Goal: Information Seeking & Learning: Learn about a topic

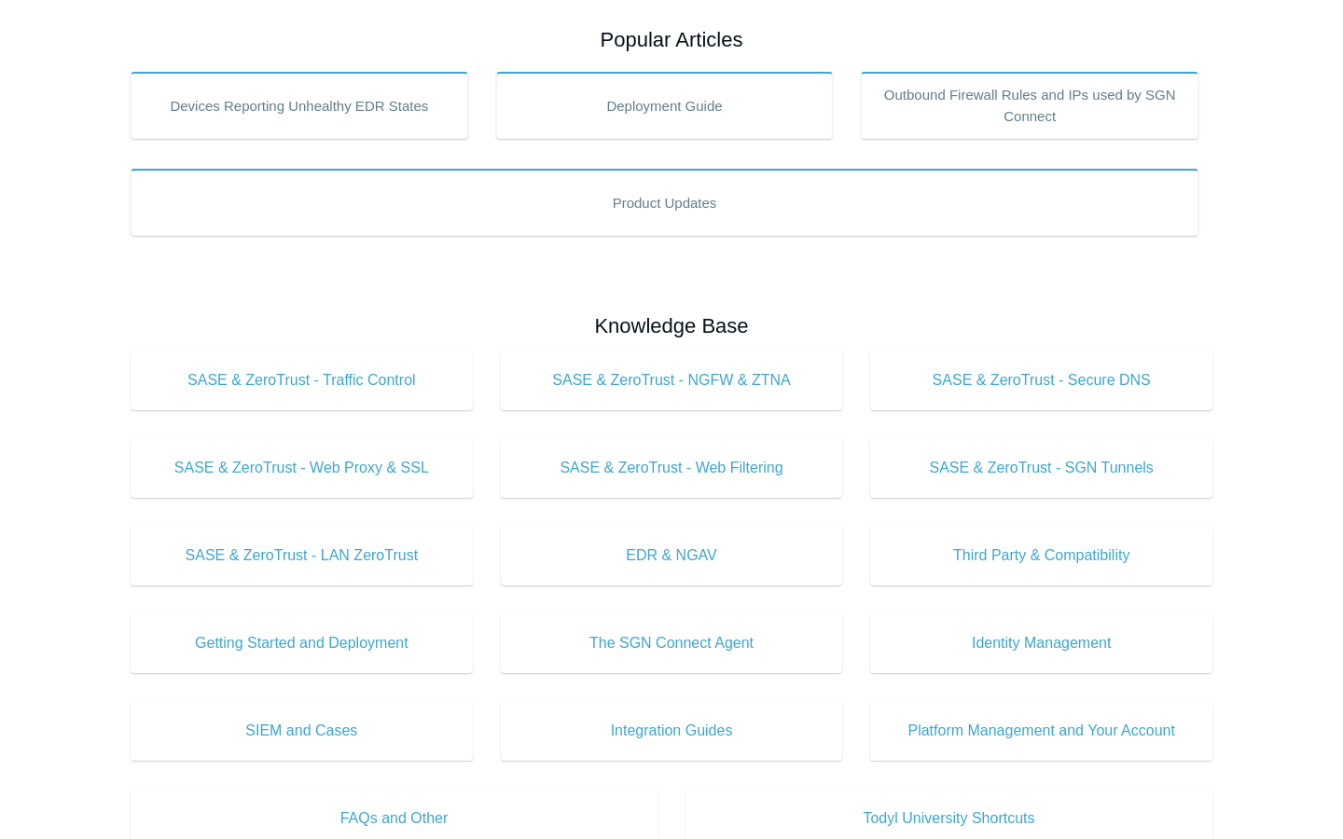
scroll to position [276, 0]
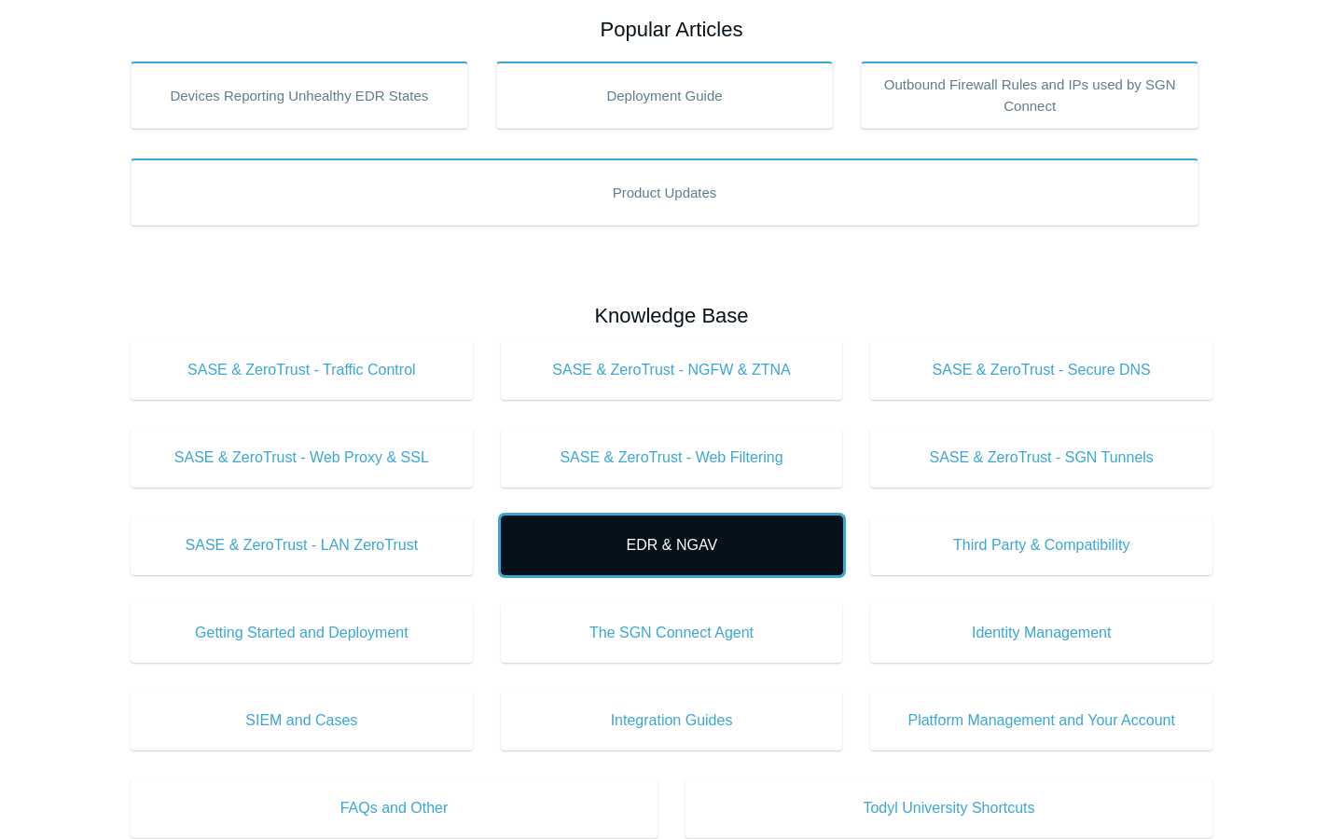
click at [636, 567] on link "EDR & NGAV" at bounding box center [672, 546] width 342 height 60
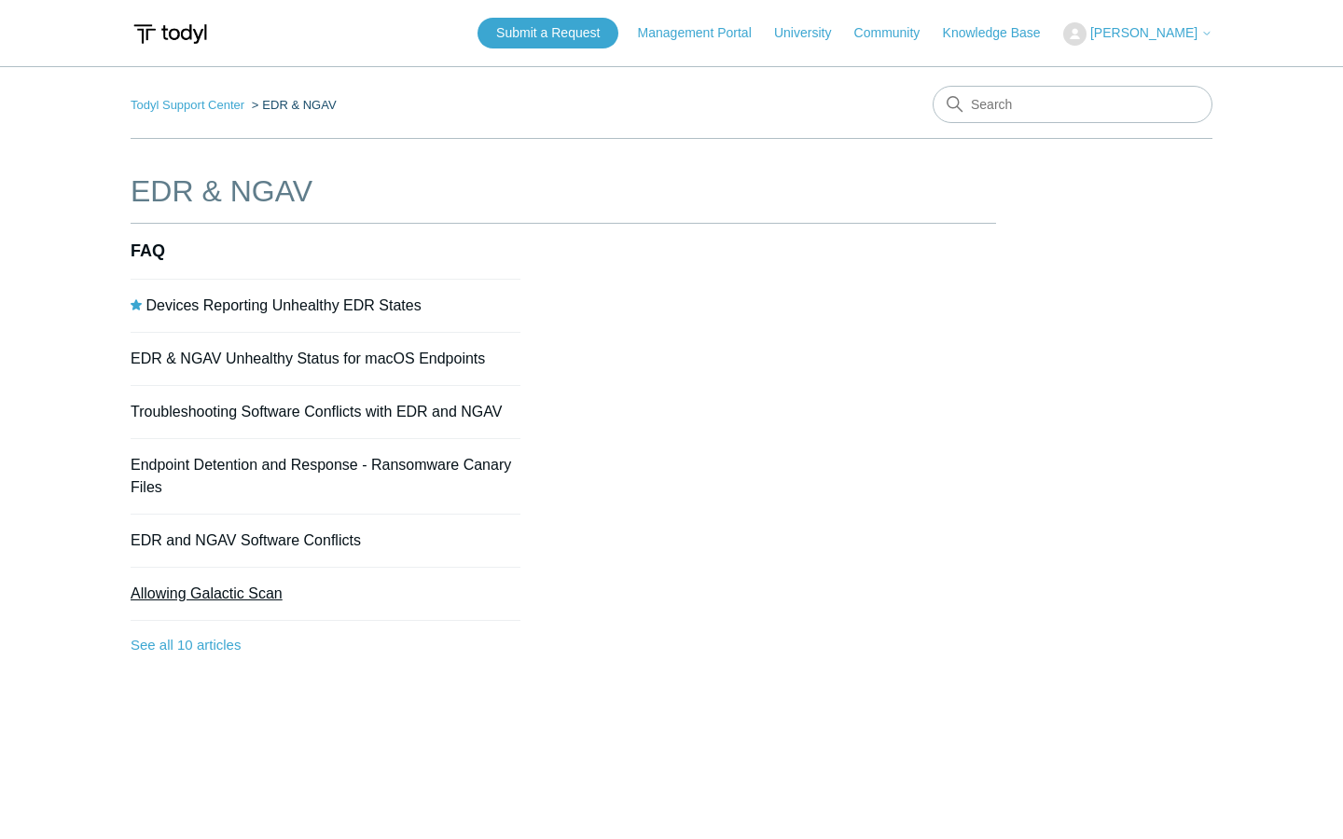
click at [242, 593] on link "Allowing Galactic Scan" at bounding box center [207, 594] width 152 height 16
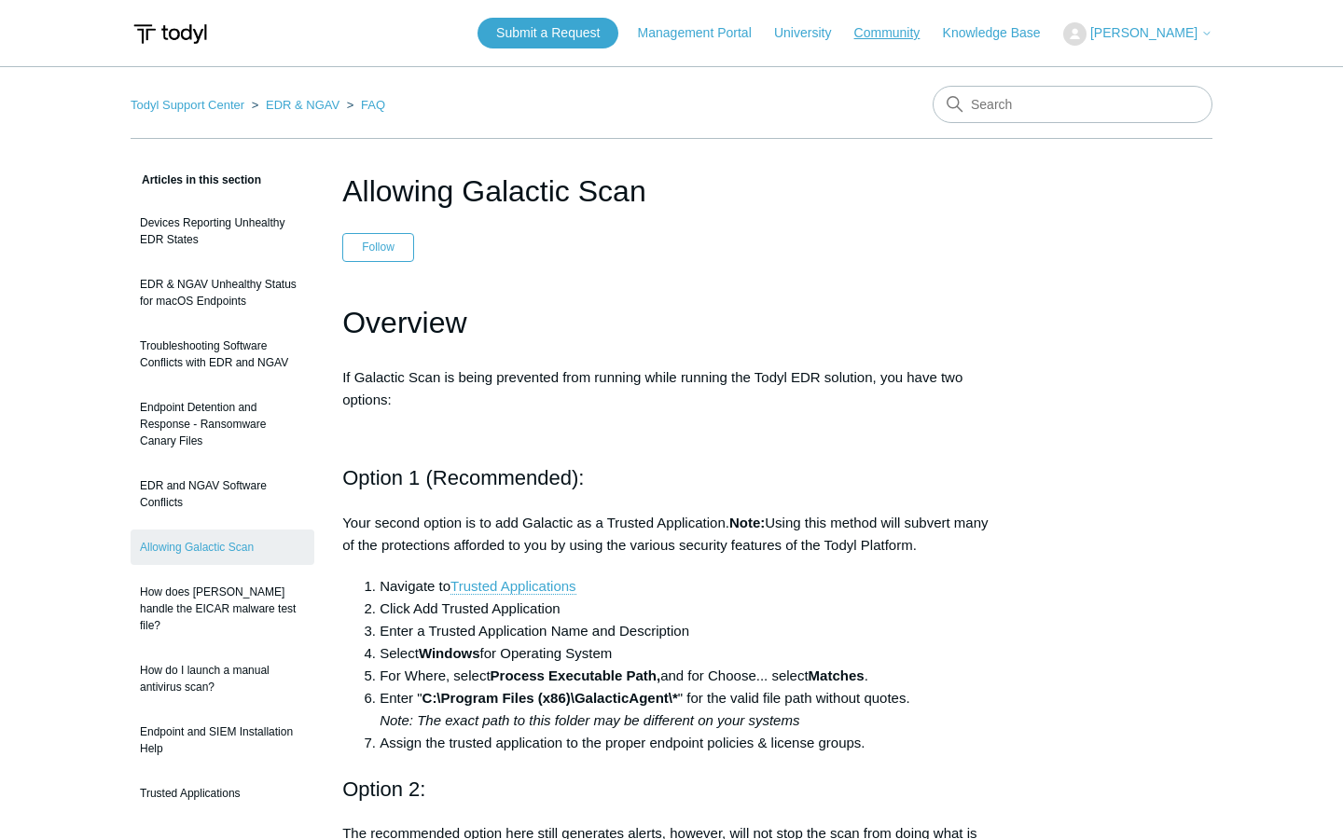
click at [877, 31] on link "Community" at bounding box center [896, 33] width 85 height 20
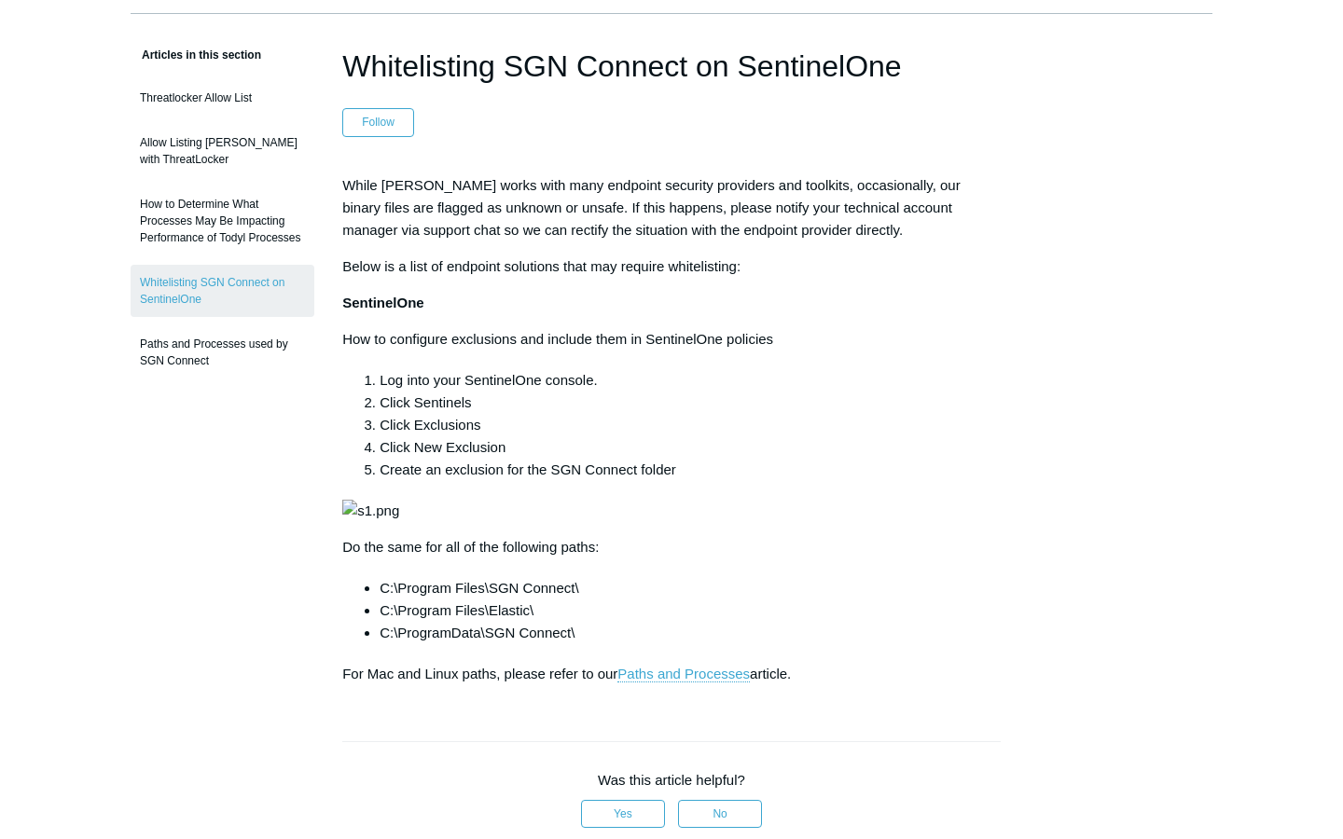
scroll to position [104, 0]
